Goal: Information Seeking & Learning: Learn about a topic

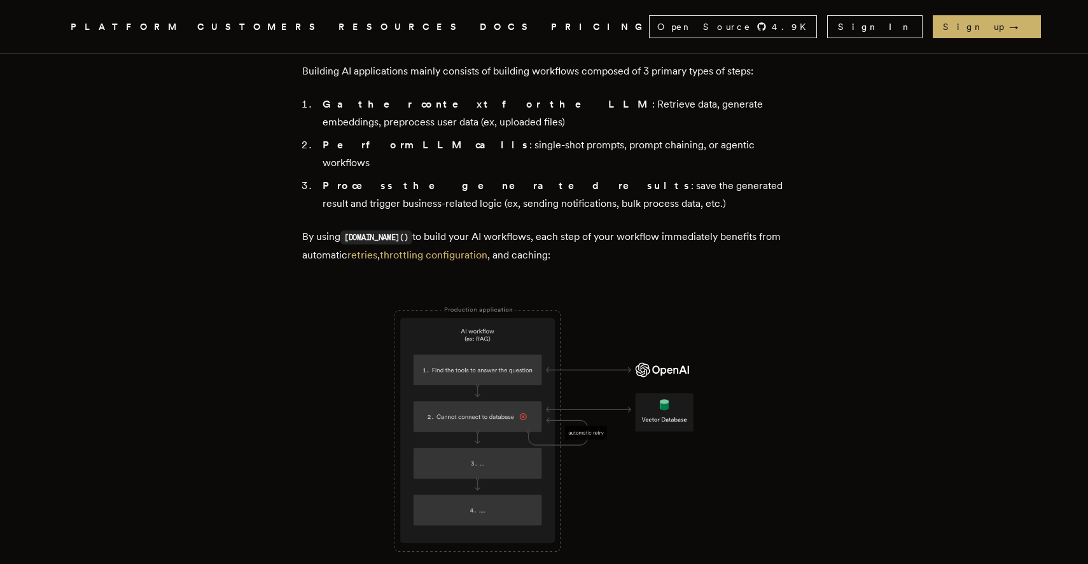
scroll to position [784, 0]
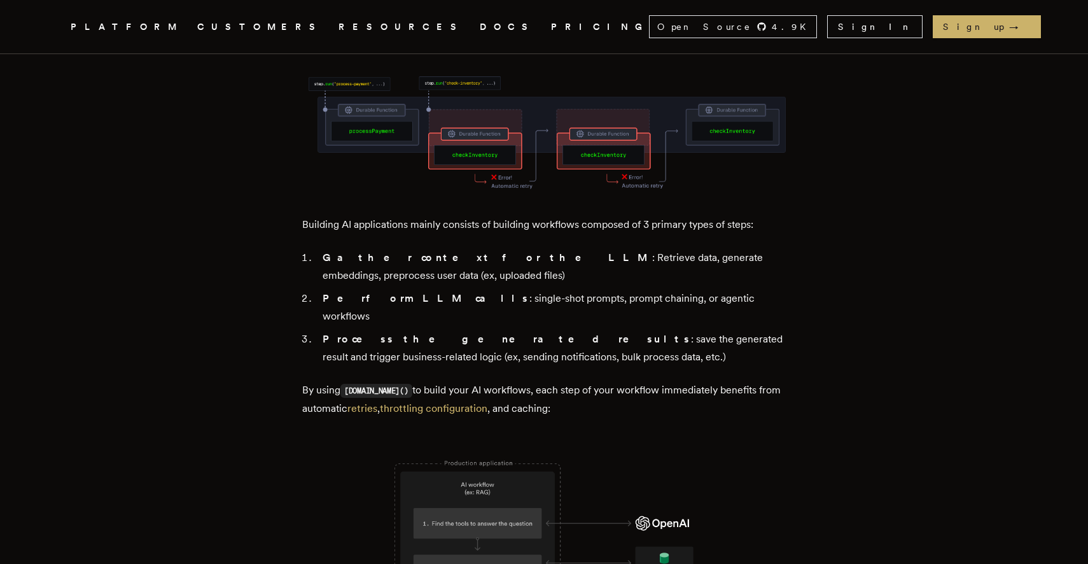
click at [480, 25] on link "DOCS" at bounding box center [508, 27] width 56 height 16
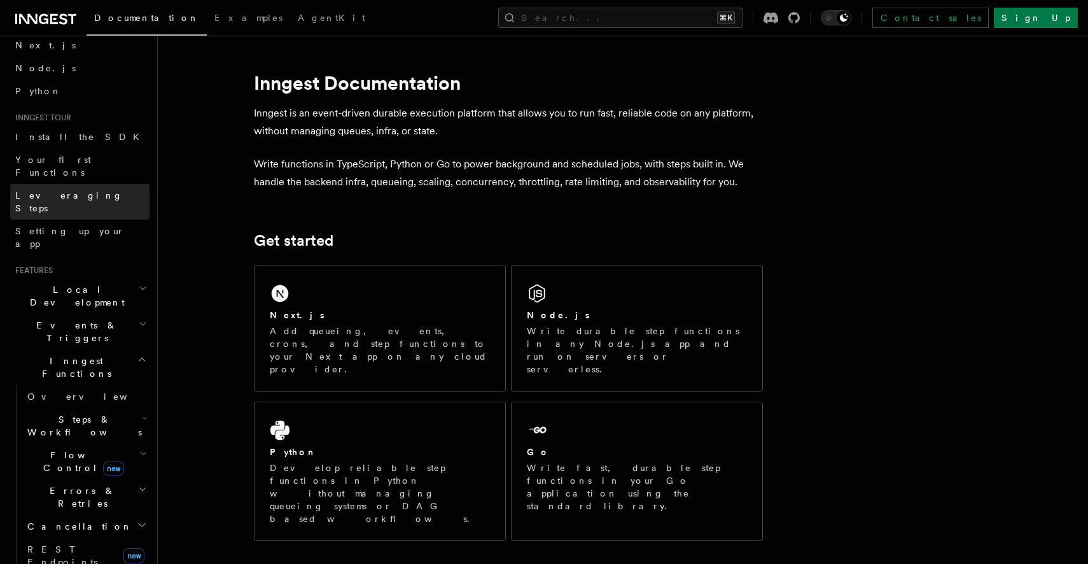
scroll to position [60, 0]
click at [141, 352] on icon "button" at bounding box center [142, 357] width 10 height 10
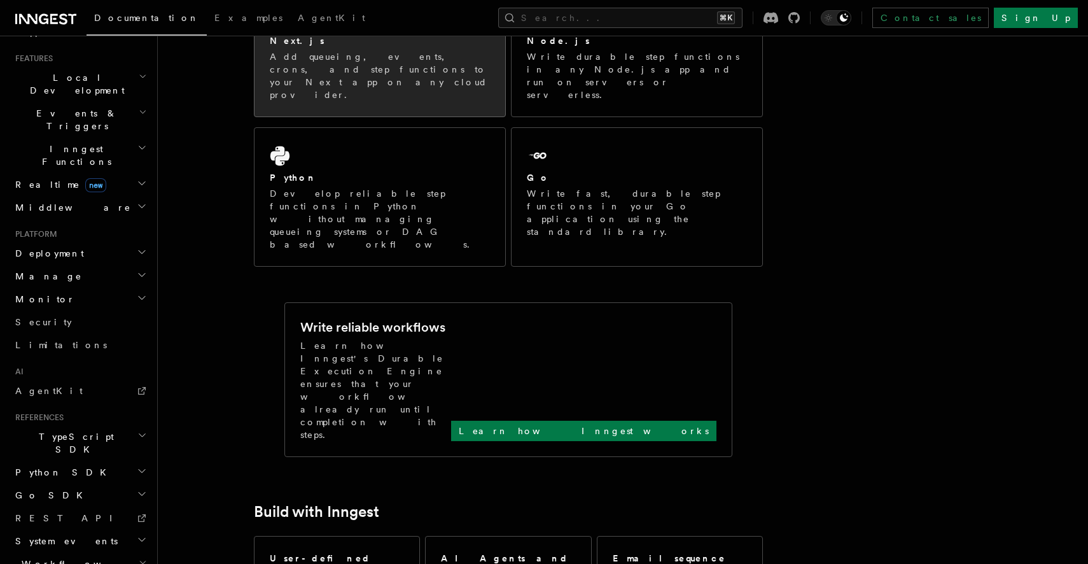
scroll to position [299, 0]
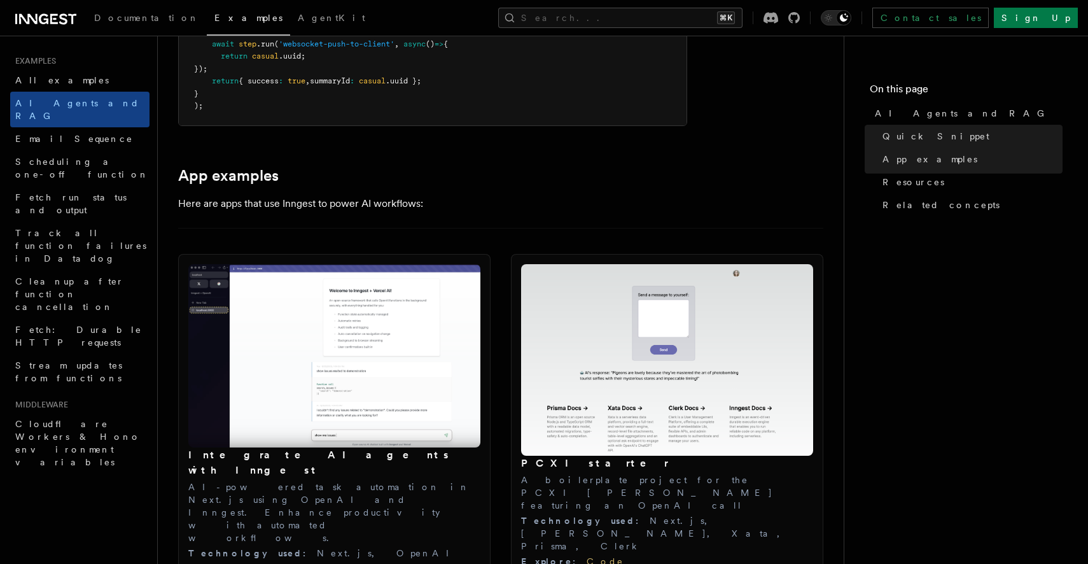
scroll to position [1284, 0]
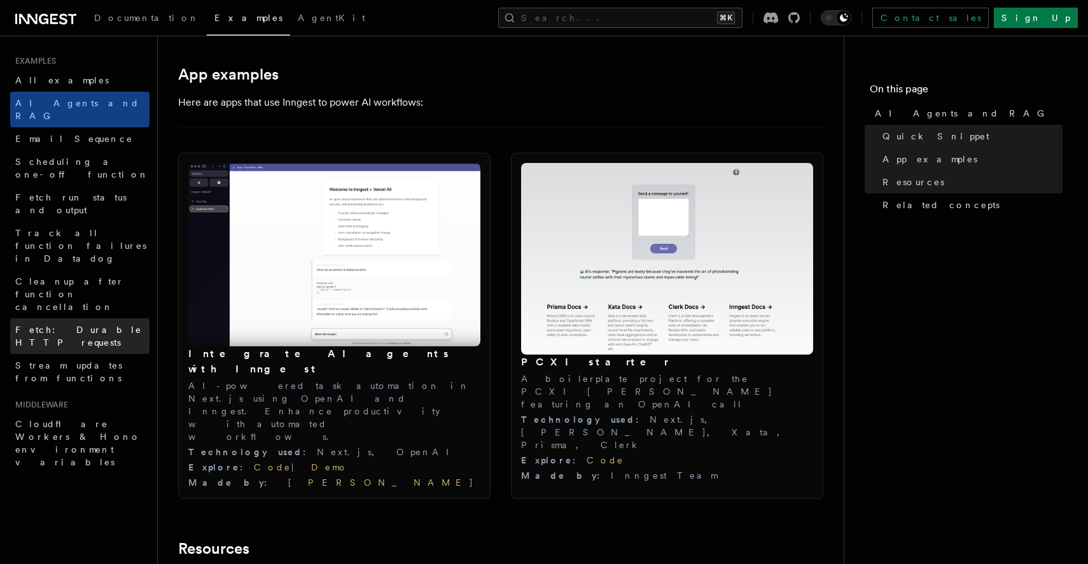
click at [98, 324] on span "Fetch: Durable HTTP requests" at bounding box center [78, 335] width 127 height 23
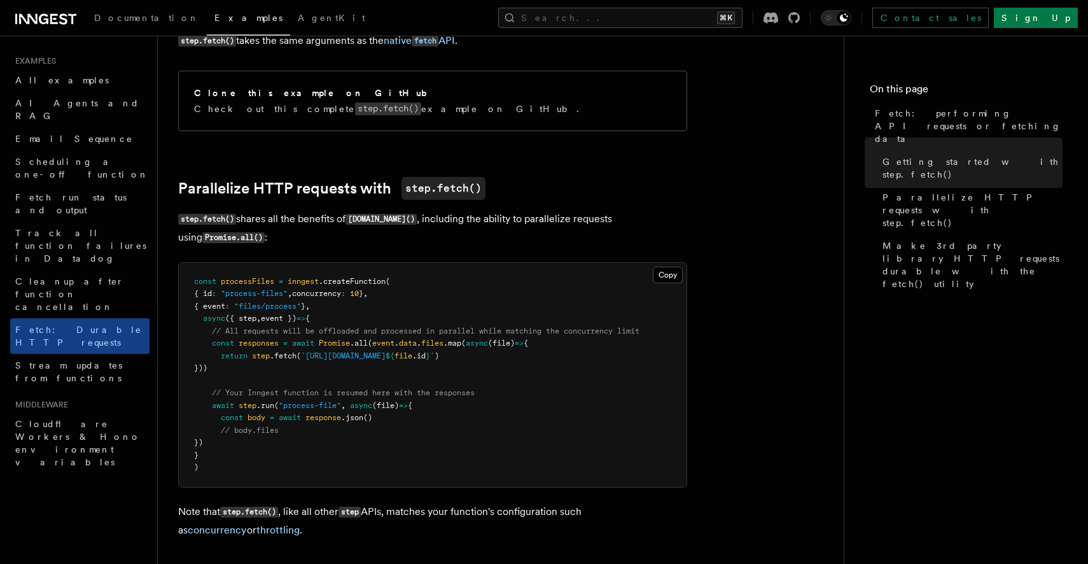
scroll to position [644, 0]
